Goal: Task Accomplishment & Management: Use online tool/utility

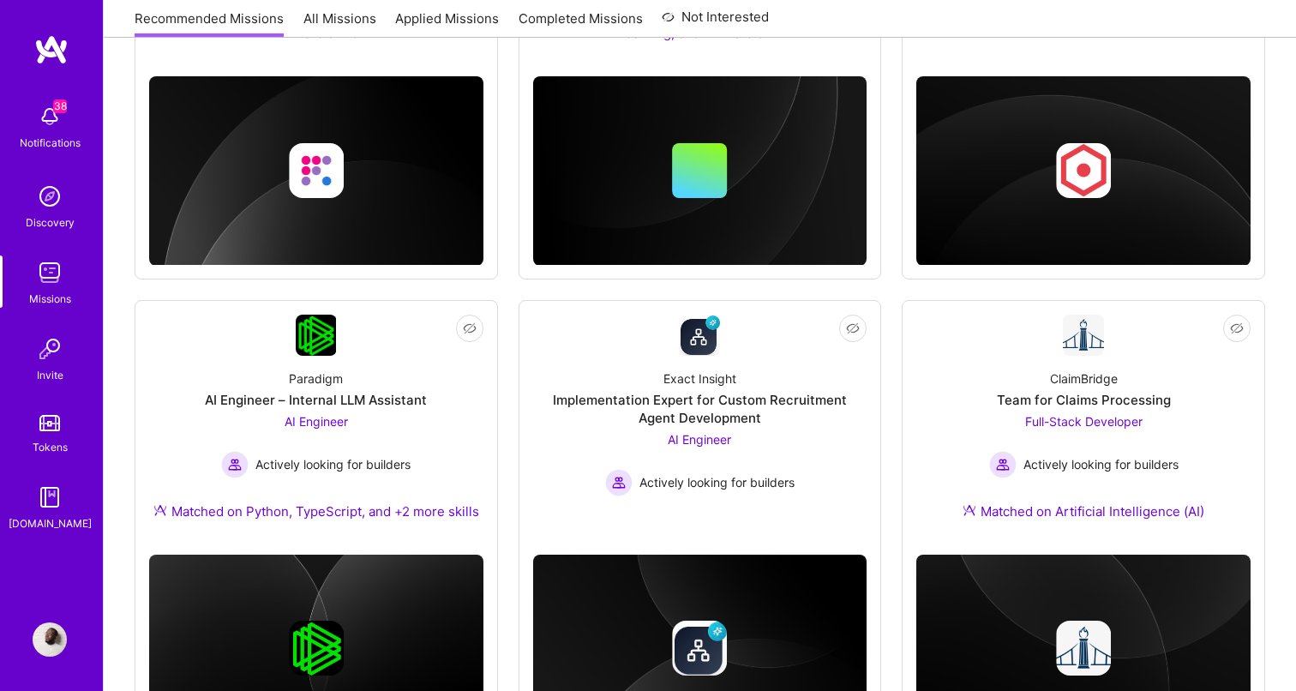
scroll to position [1087, 0]
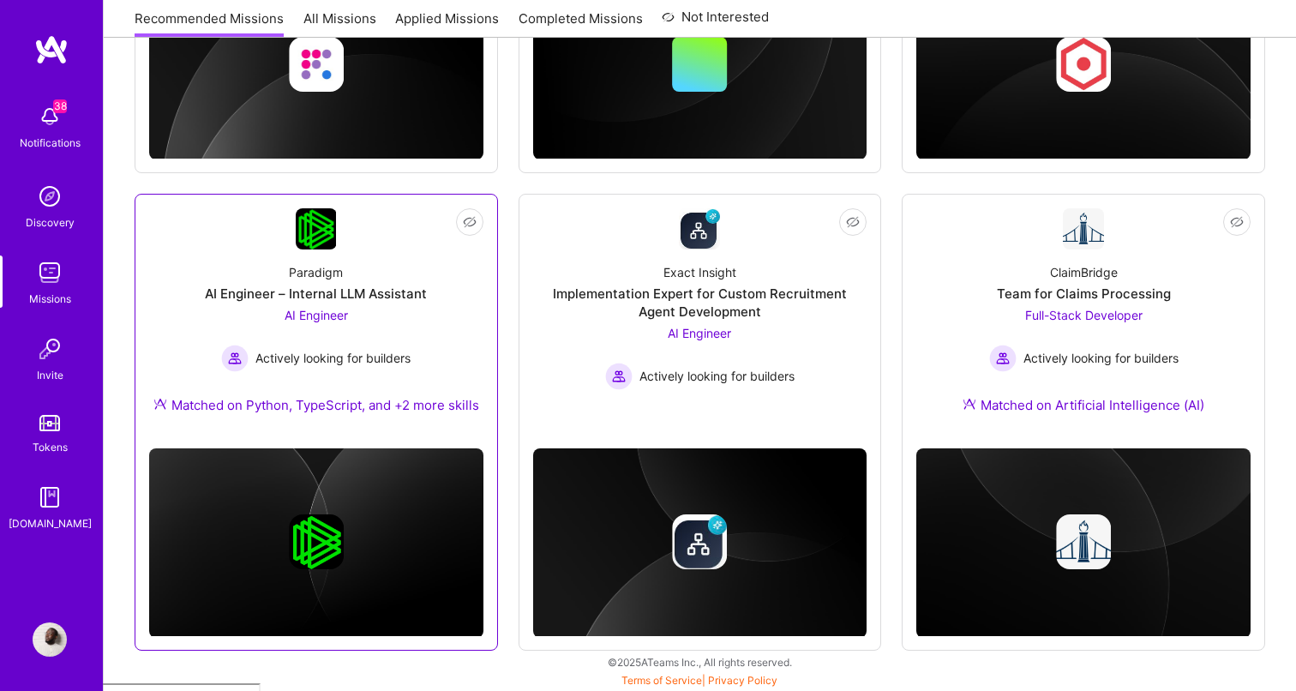
click at [418, 301] on div "AI Engineer – Internal LLM Assistant" at bounding box center [316, 294] width 222 height 18
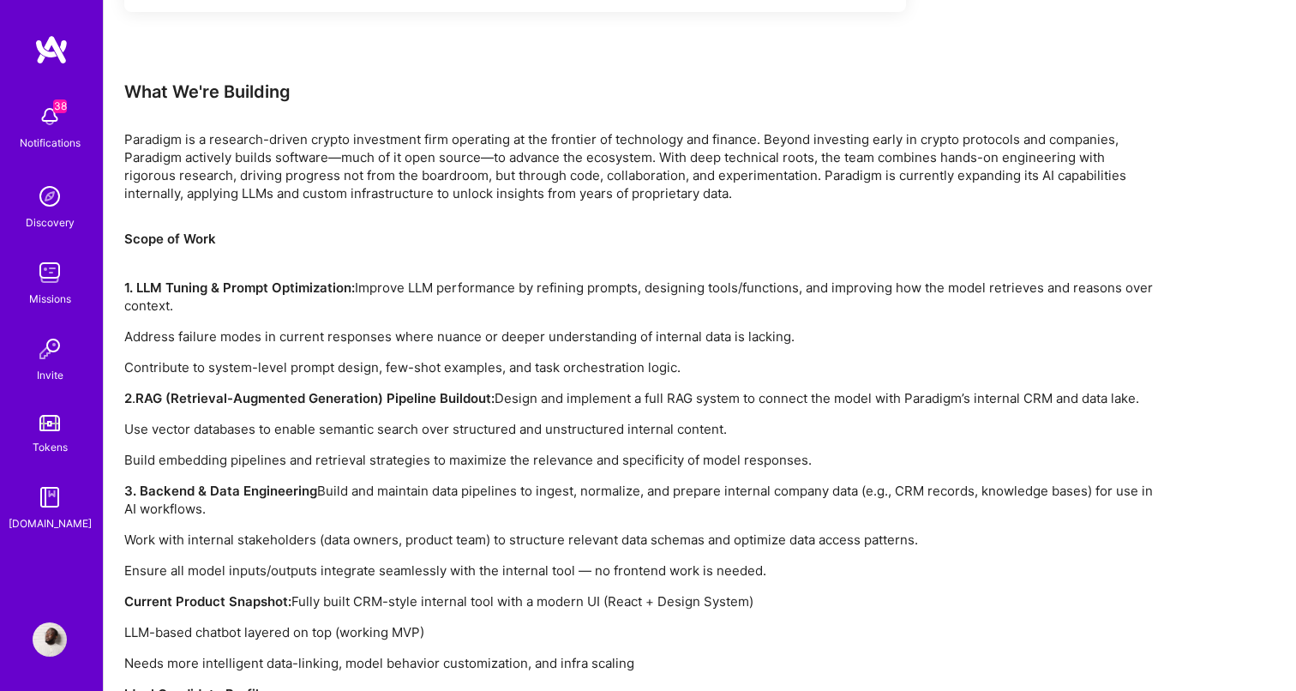
scroll to position [1296, 0]
